Goal: Find specific page/section: Find specific page/section

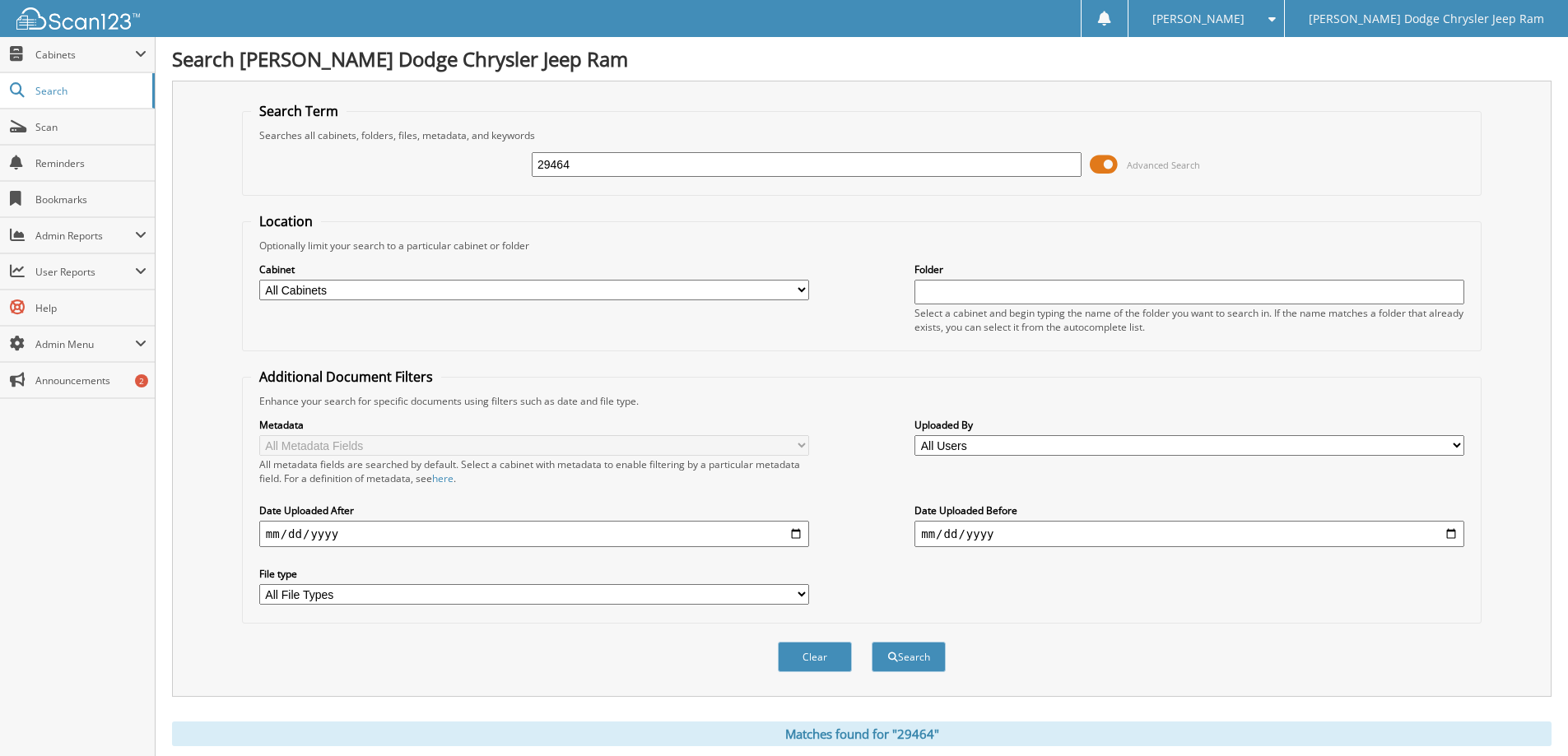
drag, startPoint x: 585, startPoint y: 168, endPoint x: 456, endPoint y: 170, distance: 129.0
click at [456, 170] on div "29464 Advanced Search" at bounding box center [862, 164] width 1222 height 44
type input "31320"
click at [872, 642] on button "Search" at bounding box center [909, 657] width 74 height 30
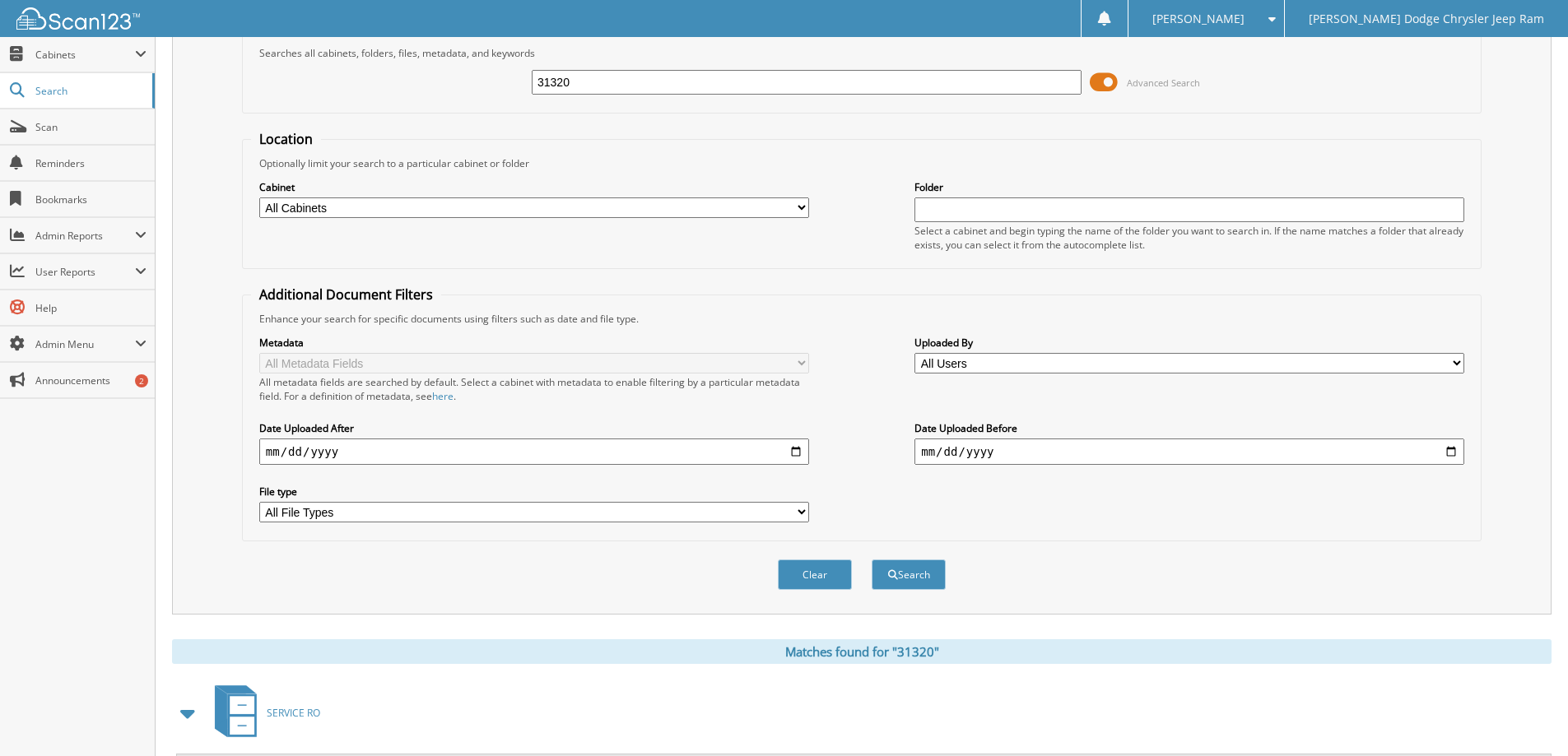
scroll to position [658, 0]
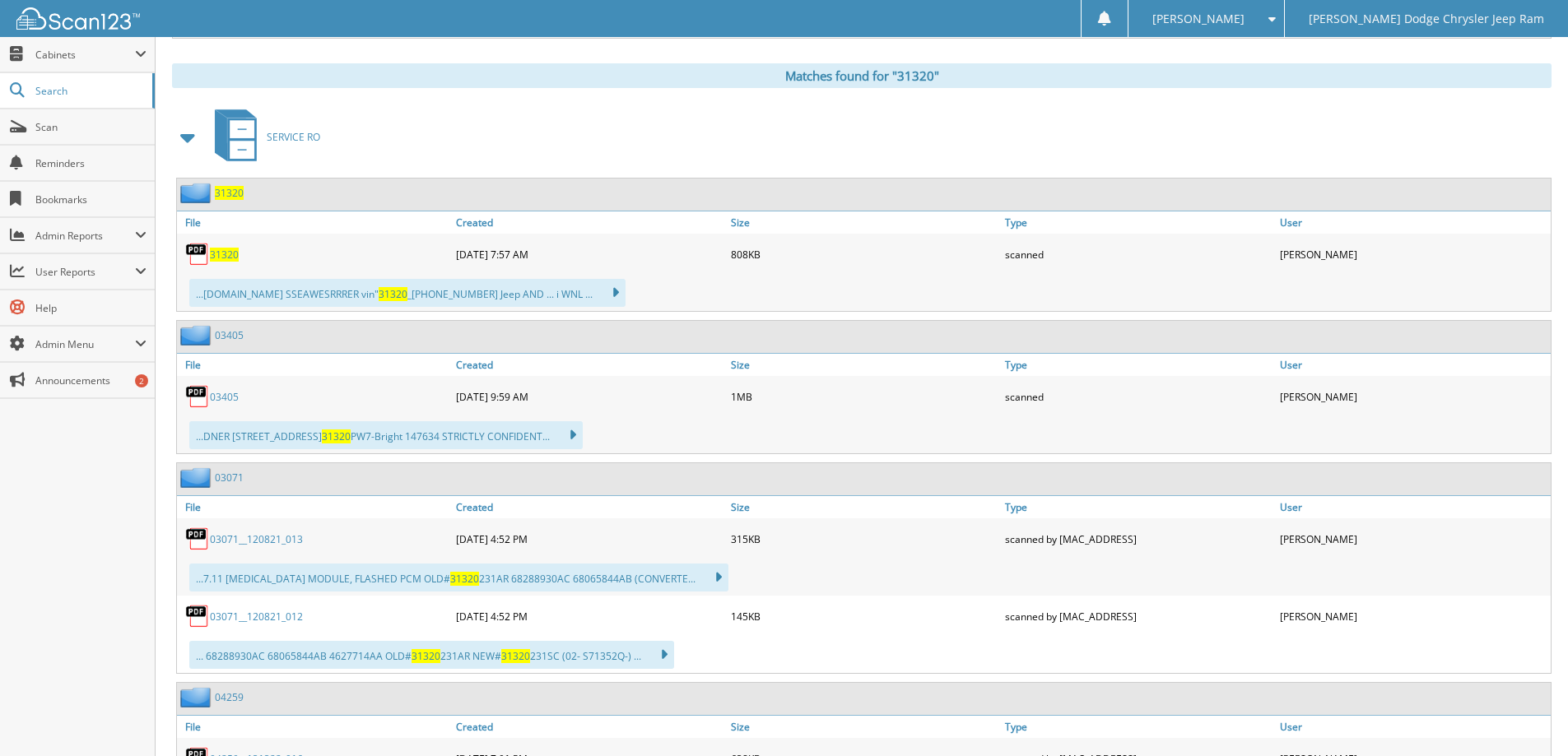
click at [209, 253] on img at bounding box center [197, 254] width 24 height 24
click at [233, 260] on span "31320" at bounding box center [224, 255] width 28 height 14
